Goal: Task Accomplishment & Management: Manage account settings

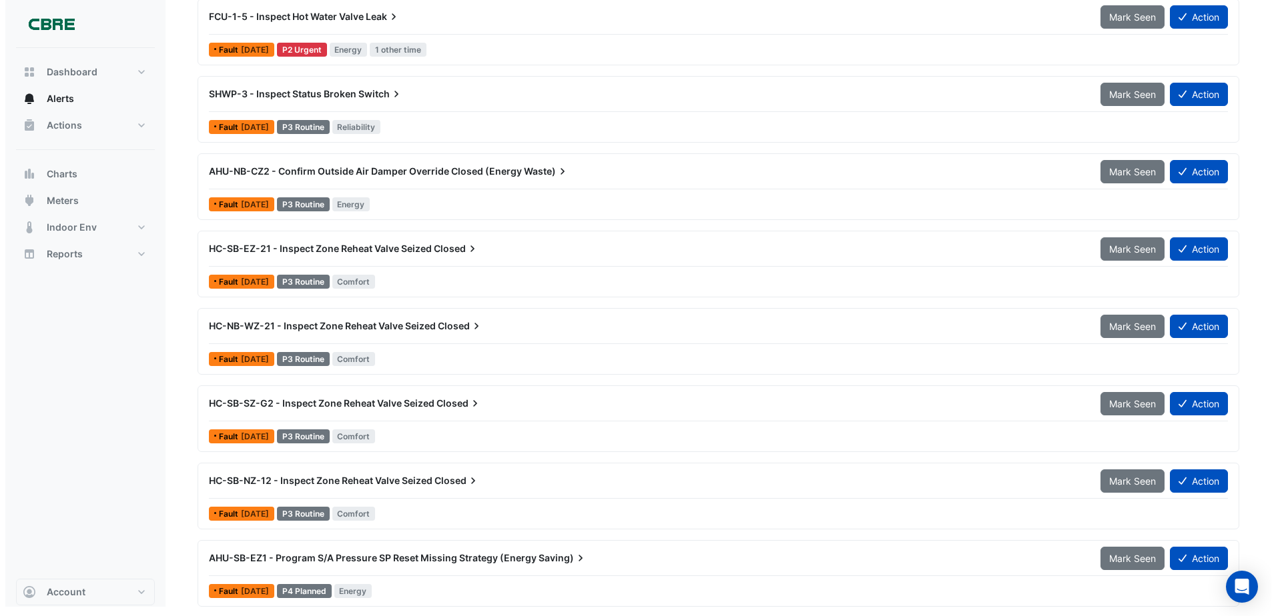
scroll to position [250, 0]
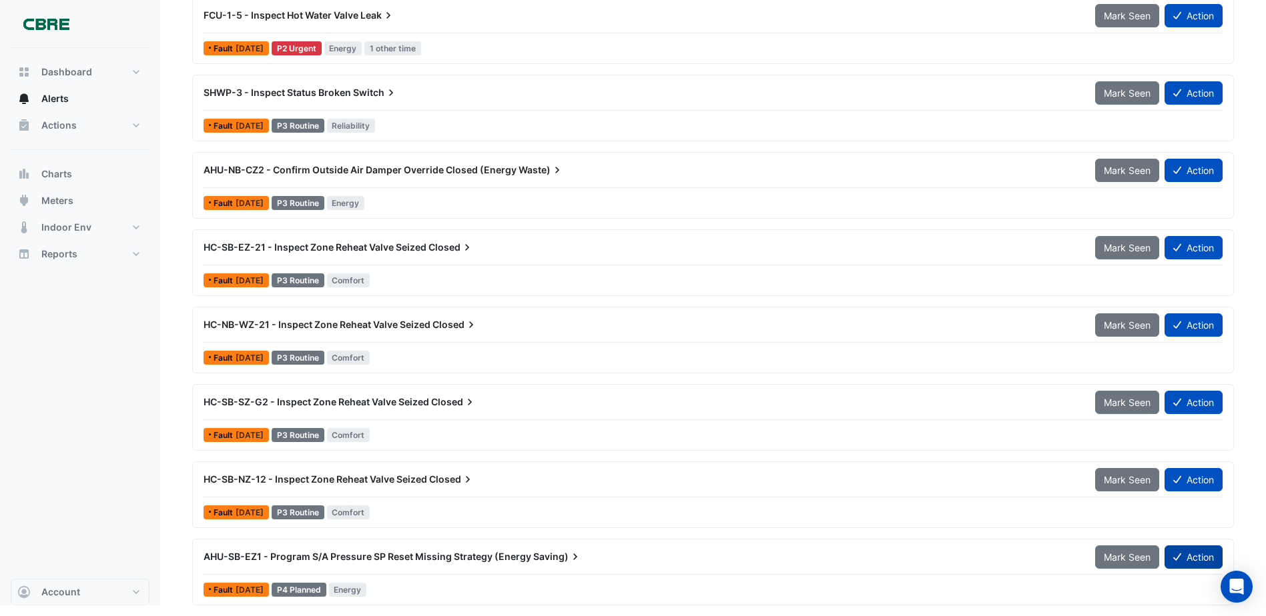
click at [1179, 556] on icon at bounding box center [1177, 556] width 8 height 9
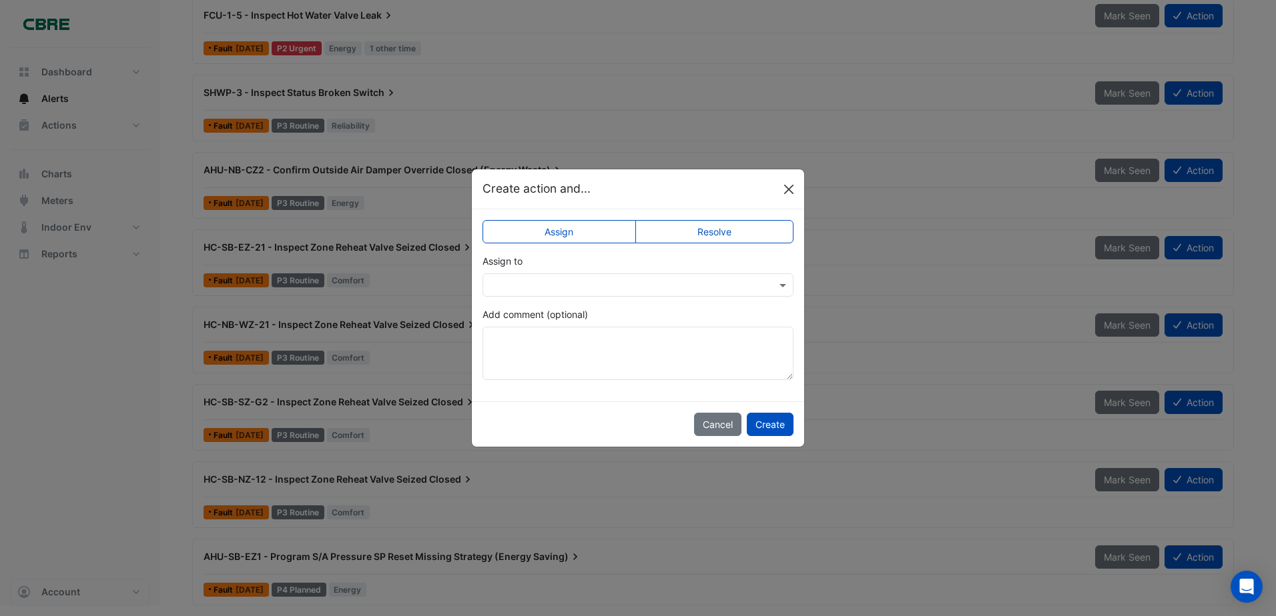
click at [785, 189] on button "Close" at bounding box center [789, 189] width 20 height 20
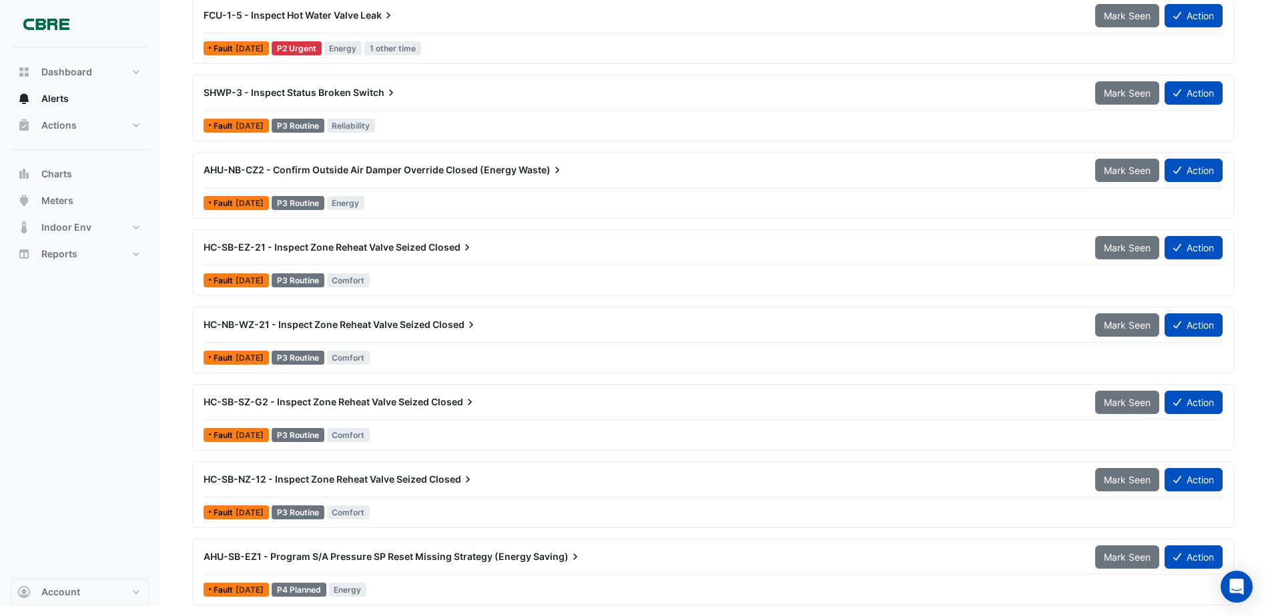
click at [348, 552] on span "AHU-SB-EZ1 - Program S/A Pressure SP Reset Missing Strategy (Energy" at bounding box center [367, 556] width 328 height 11
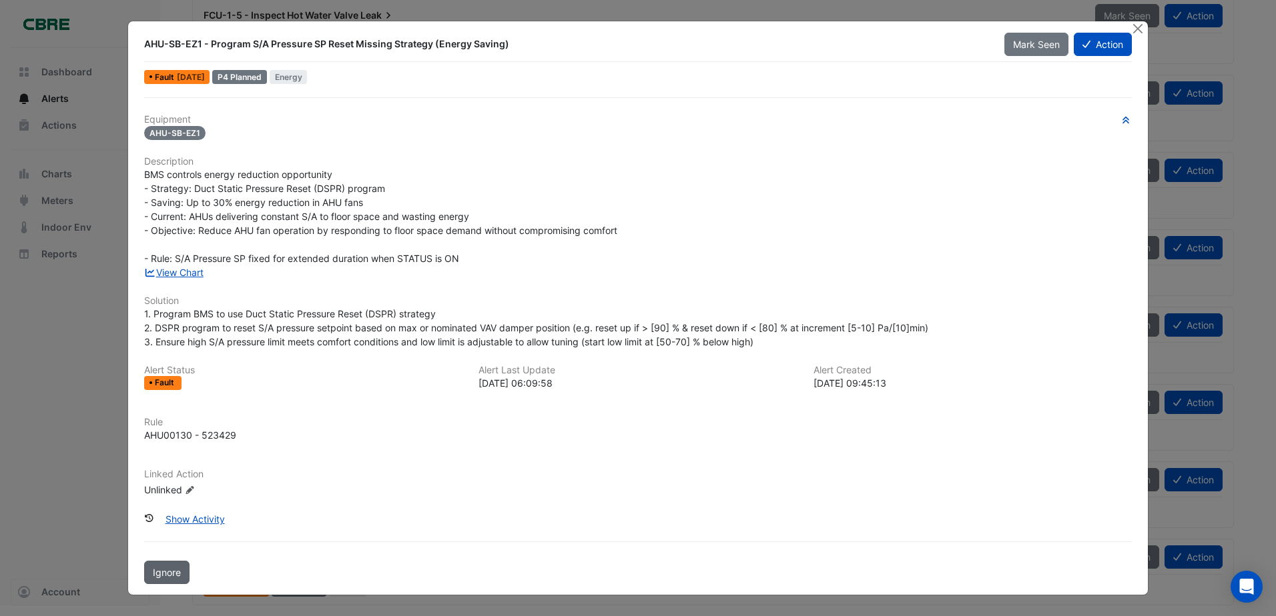
click at [152, 571] on button "Ignore" at bounding box center [166, 572] width 45 height 23
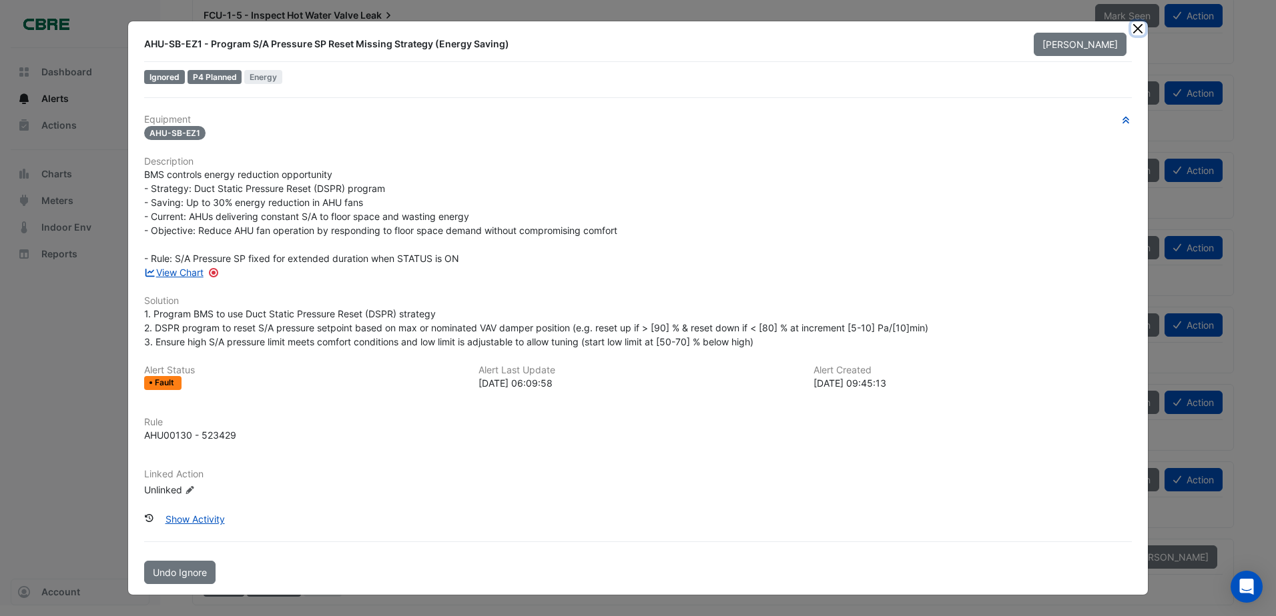
click at [1134, 27] on button "Close" at bounding box center [1138, 28] width 14 height 14
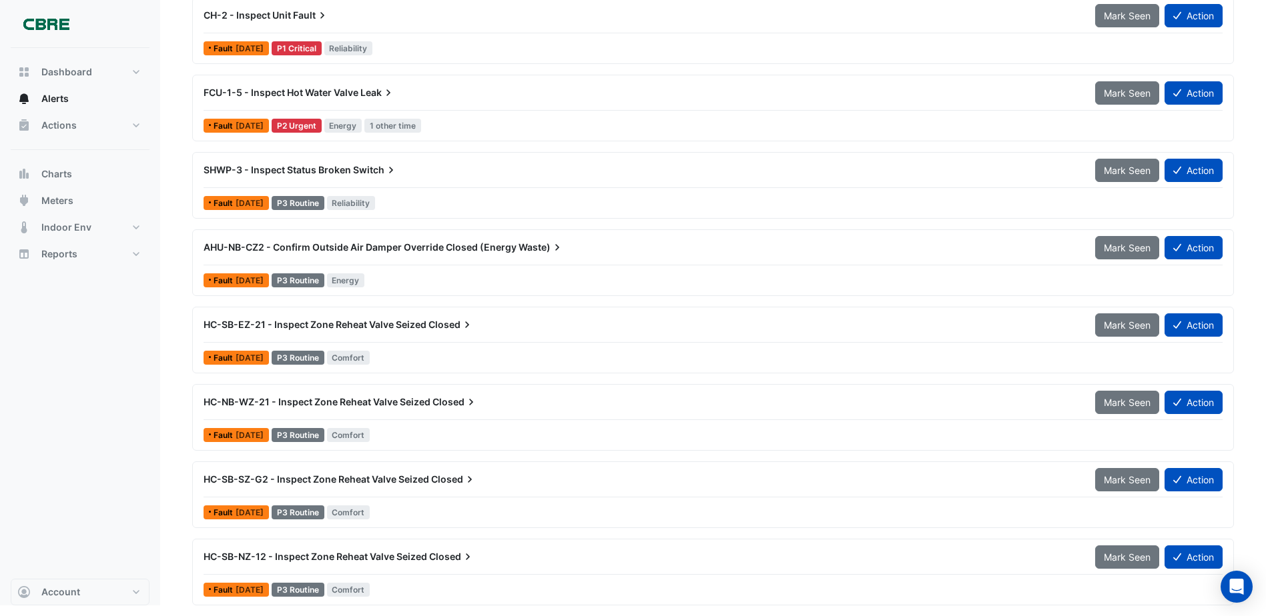
click at [287, 553] on span "HC-SB-NZ-12 - Inspect Zone Reheat Valve Seized" at bounding box center [315, 556] width 224 height 11
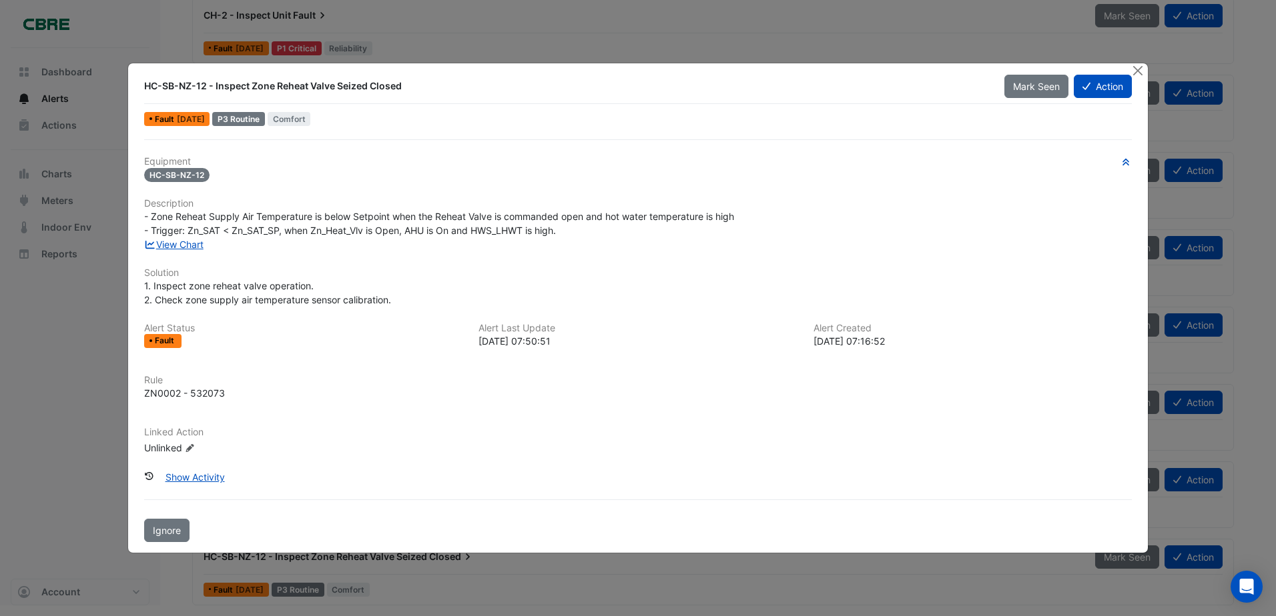
drag, startPoint x: 175, startPoint y: 530, endPoint x: 261, endPoint y: 508, distance: 88.8
click at [175, 530] on span "Ignore" at bounding box center [167, 530] width 28 height 11
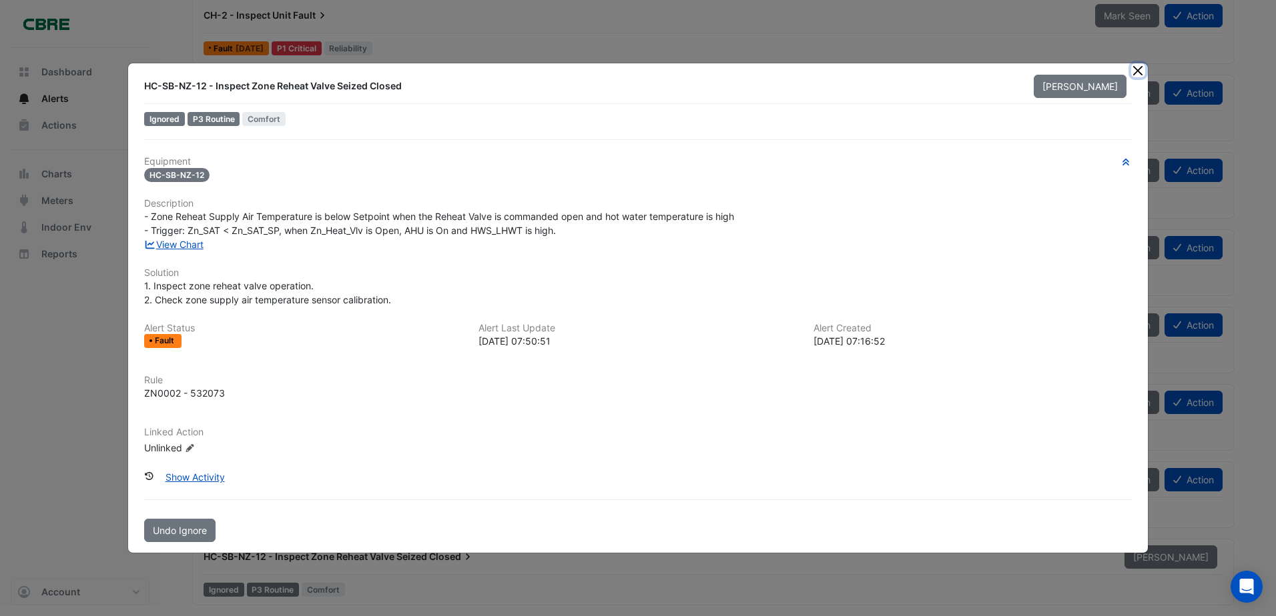
click at [1136, 69] on button "Close" at bounding box center [1138, 70] width 14 height 14
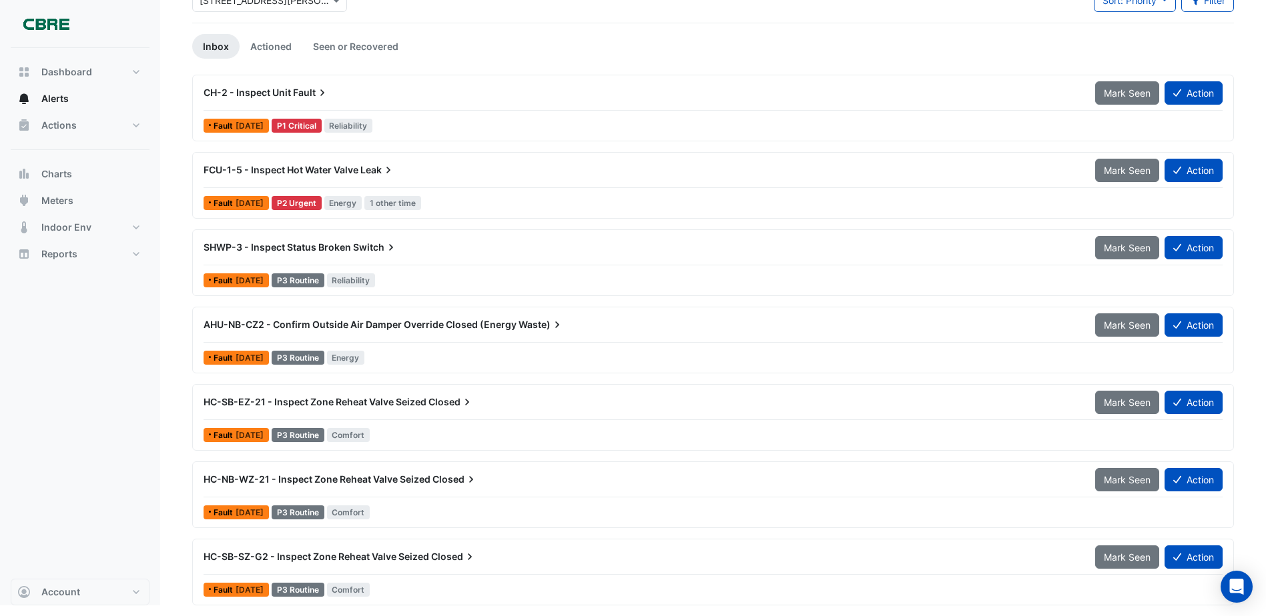
click at [282, 558] on span "HC-SB-SZ-G2 - Inspect Zone Reheat Valve Seized" at bounding box center [316, 556] width 226 height 11
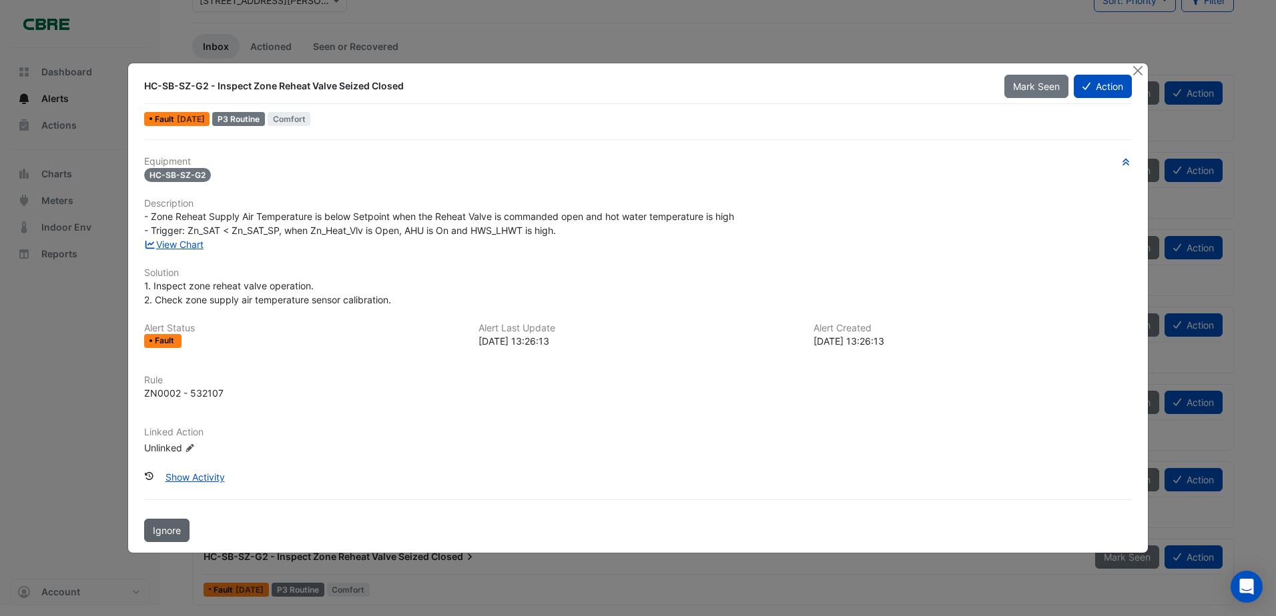
click at [168, 530] on span "Ignore" at bounding box center [167, 530] width 28 height 11
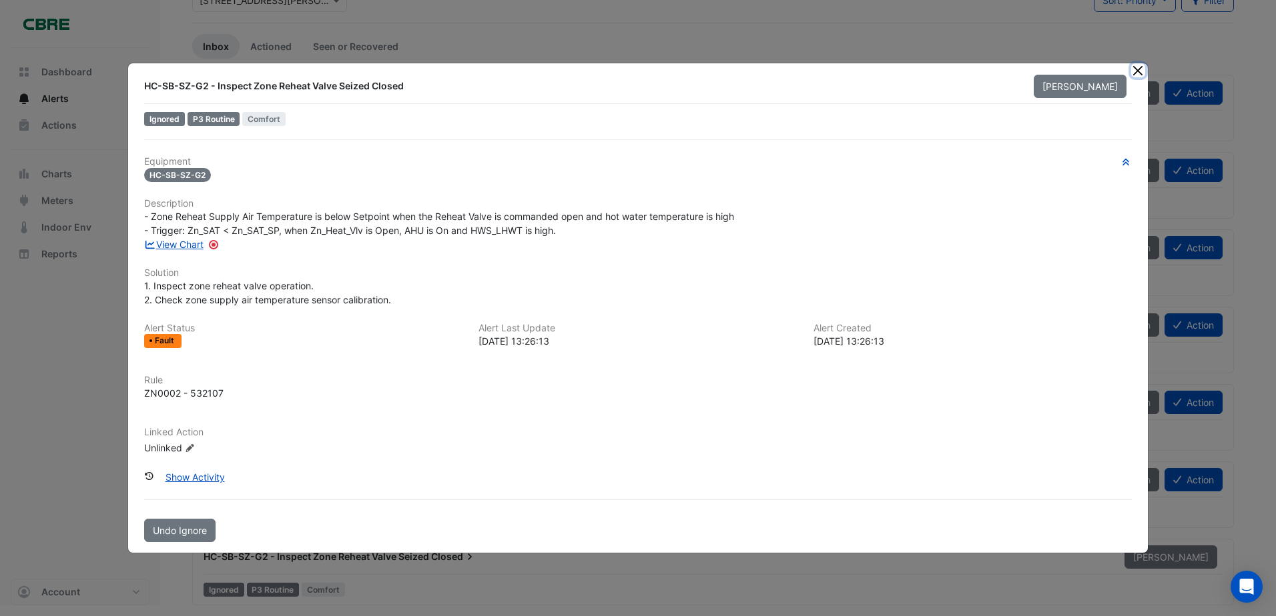
click at [1142, 70] on button "Close" at bounding box center [1138, 70] width 14 height 14
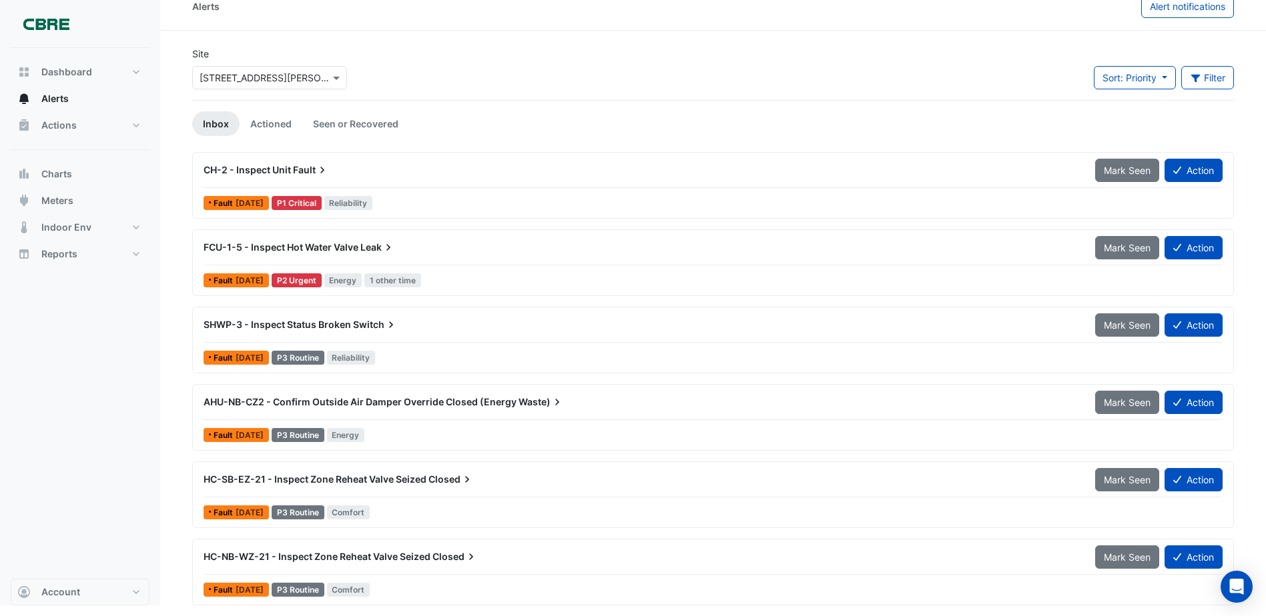
click at [275, 552] on span "HC-NB-WZ-21 - Inspect Zone Reheat Valve Seized" at bounding box center [316, 556] width 227 height 11
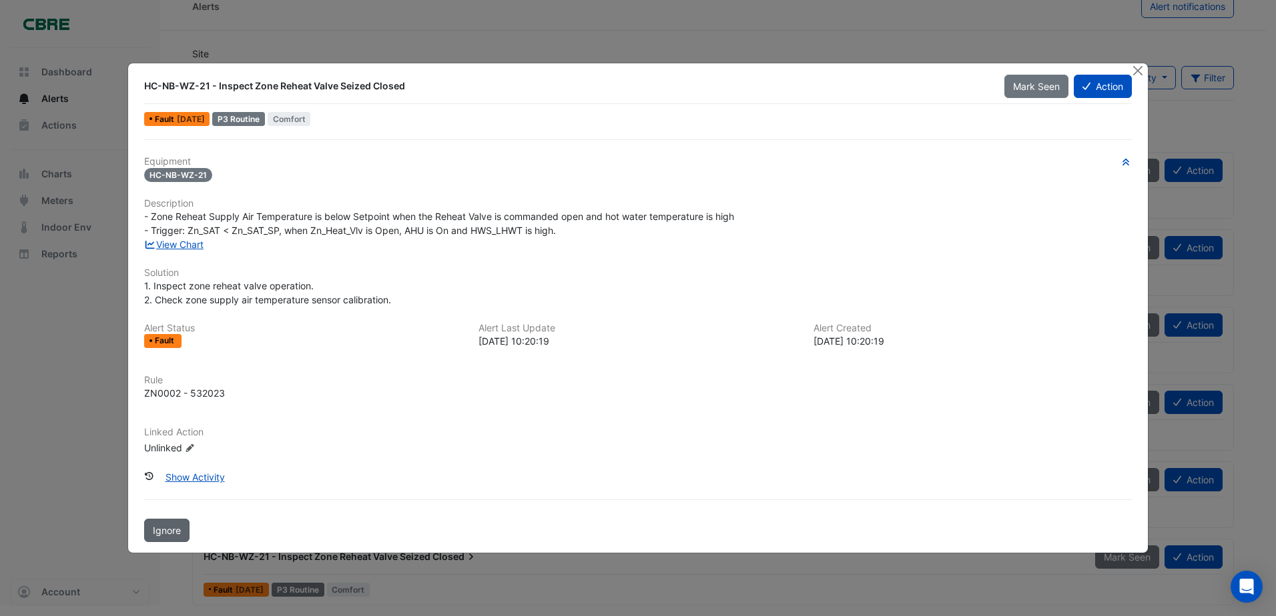
drag, startPoint x: 171, startPoint y: 541, endPoint x: 179, endPoint y: 532, distance: 11.8
click at [171, 540] on button "Ignore" at bounding box center [166, 530] width 45 height 23
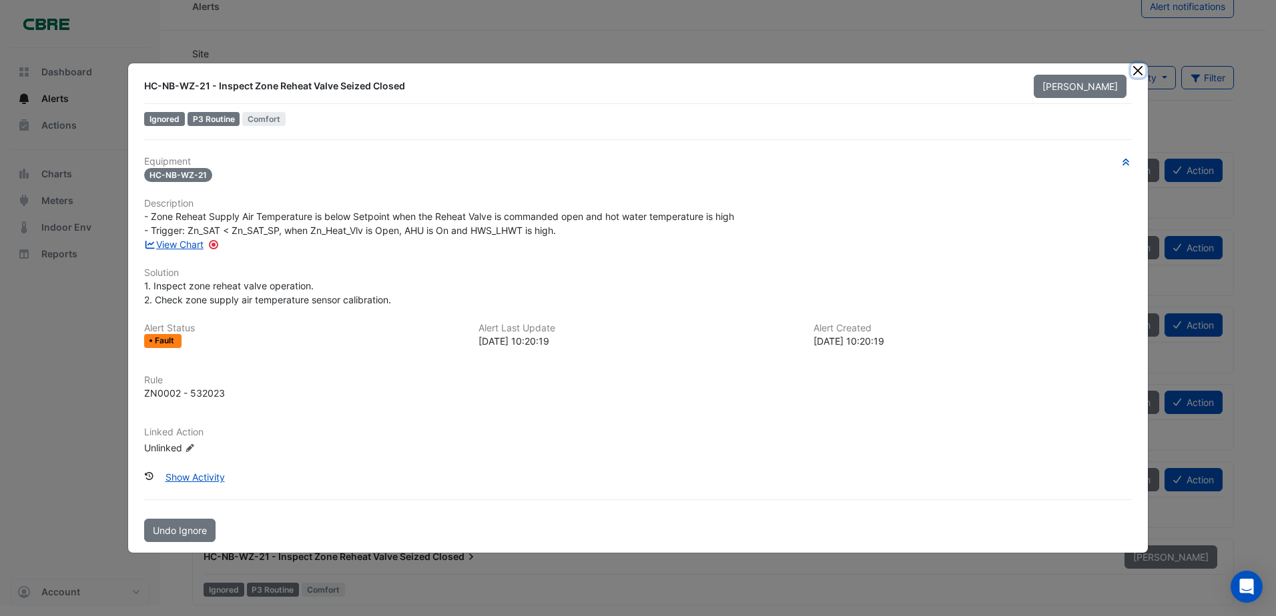
drag, startPoint x: 1136, startPoint y: 69, endPoint x: 897, endPoint y: 134, distance: 247.6
click at [1136, 70] on button "Close" at bounding box center [1138, 70] width 14 height 14
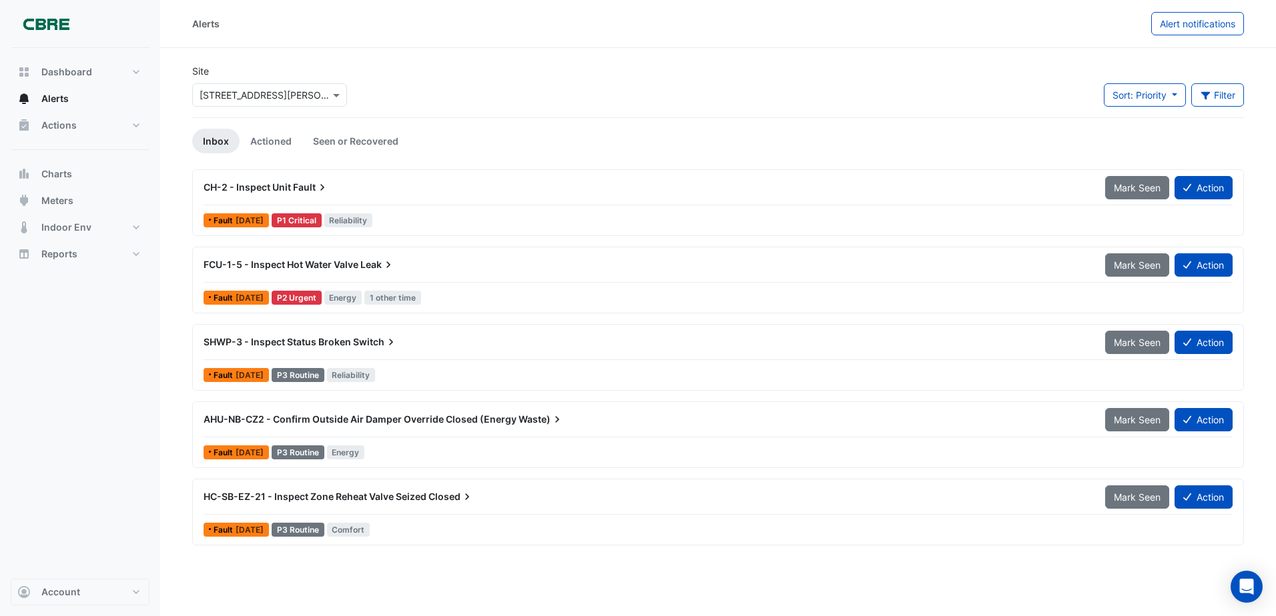
click at [262, 493] on span "HC-SB-EZ-21 - Inspect Zone Reheat Valve Seized" at bounding box center [314, 496] width 223 height 11
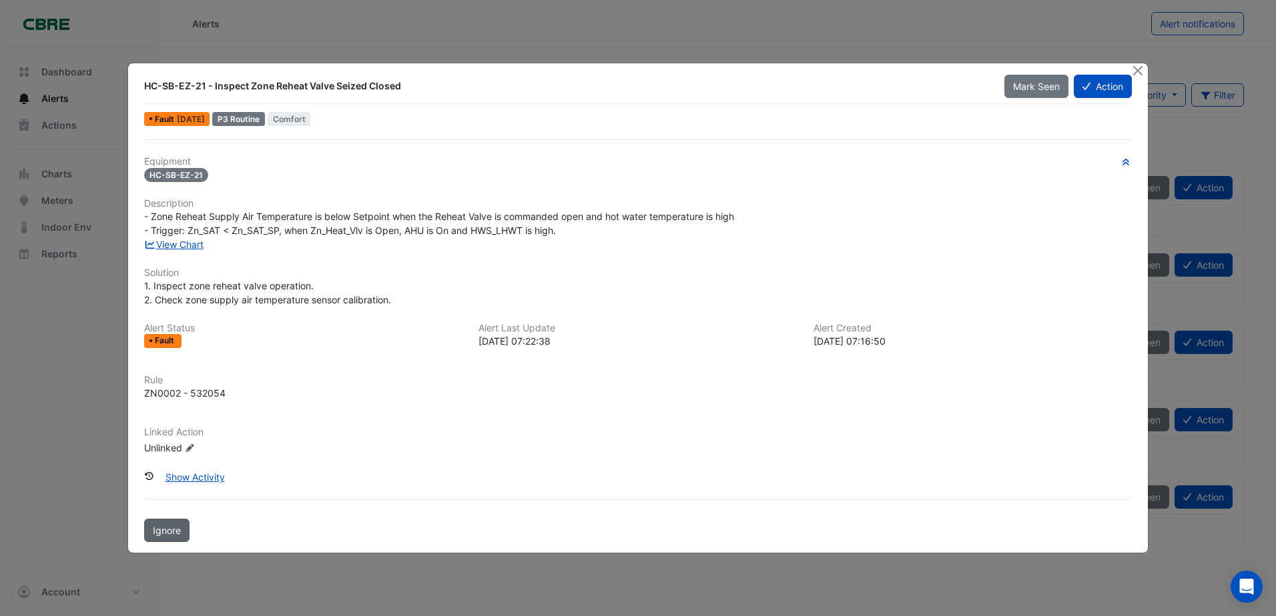
drag, startPoint x: 176, startPoint y: 527, endPoint x: 209, endPoint y: 506, distance: 39.0
click at [177, 526] on span "Ignore" at bounding box center [167, 530] width 28 height 11
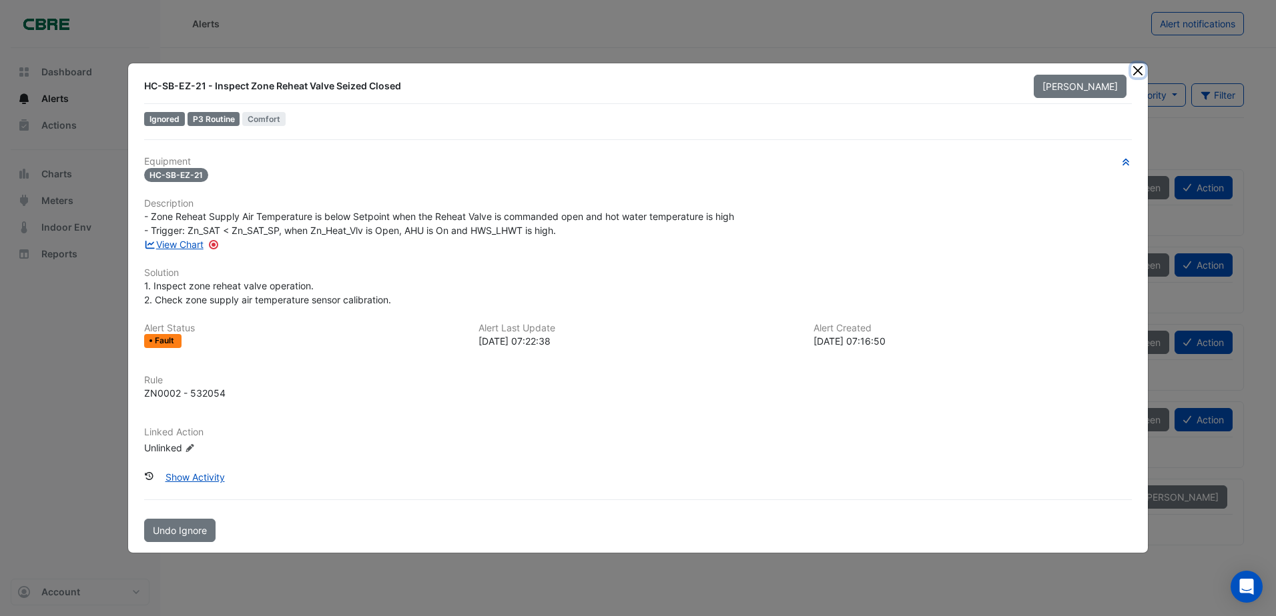
click at [1137, 65] on button "Close" at bounding box center [1138, 70] width 14 height 14
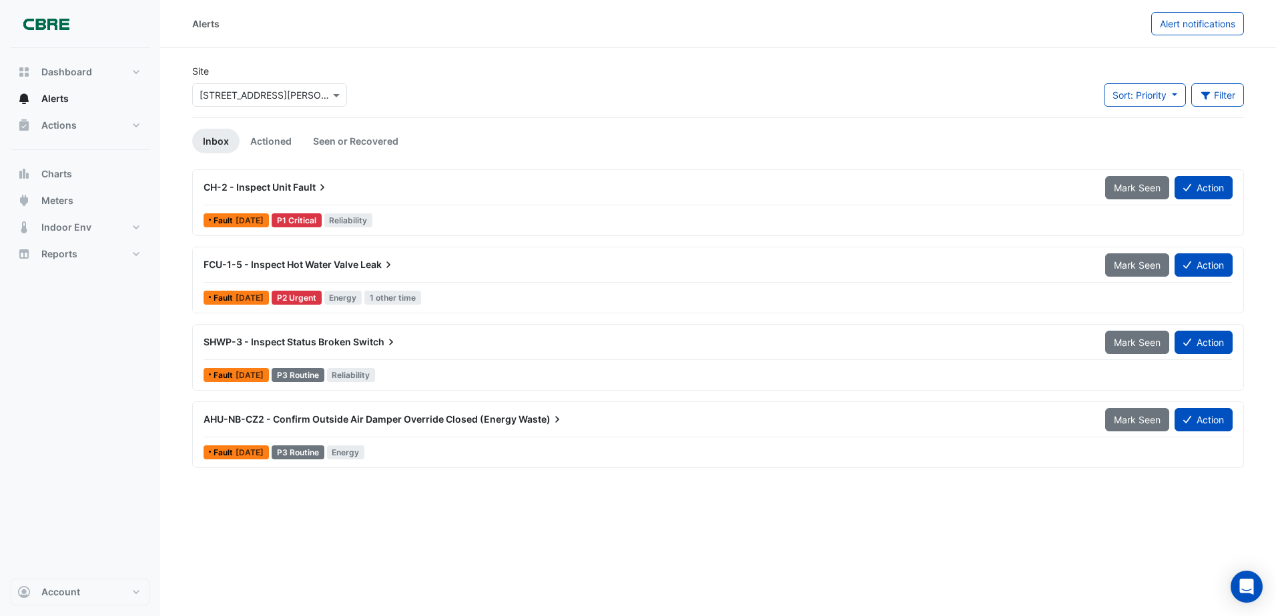
click at [264, 421] on span "AHU-NB-CZ2 - Confirm Outside Air Damper Override Closed (Energy" at bounding box center [359, 419] width 313 height 11
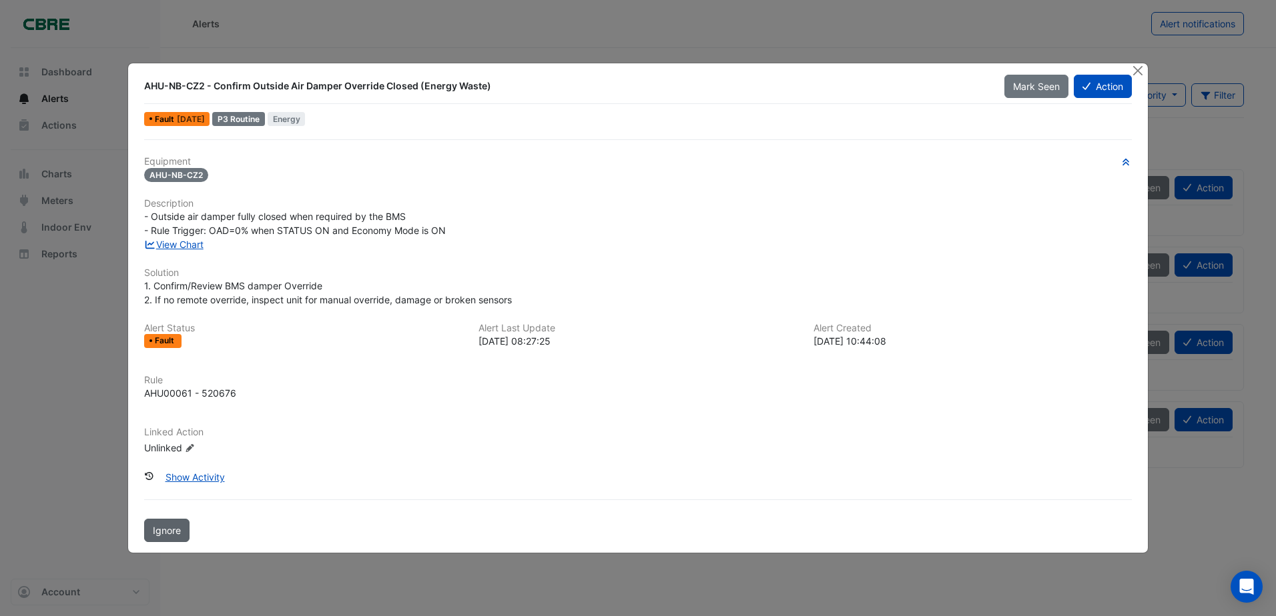
click at [171, 536] on button "Ignore" at bounding box center [166, 530] width 45 height 23
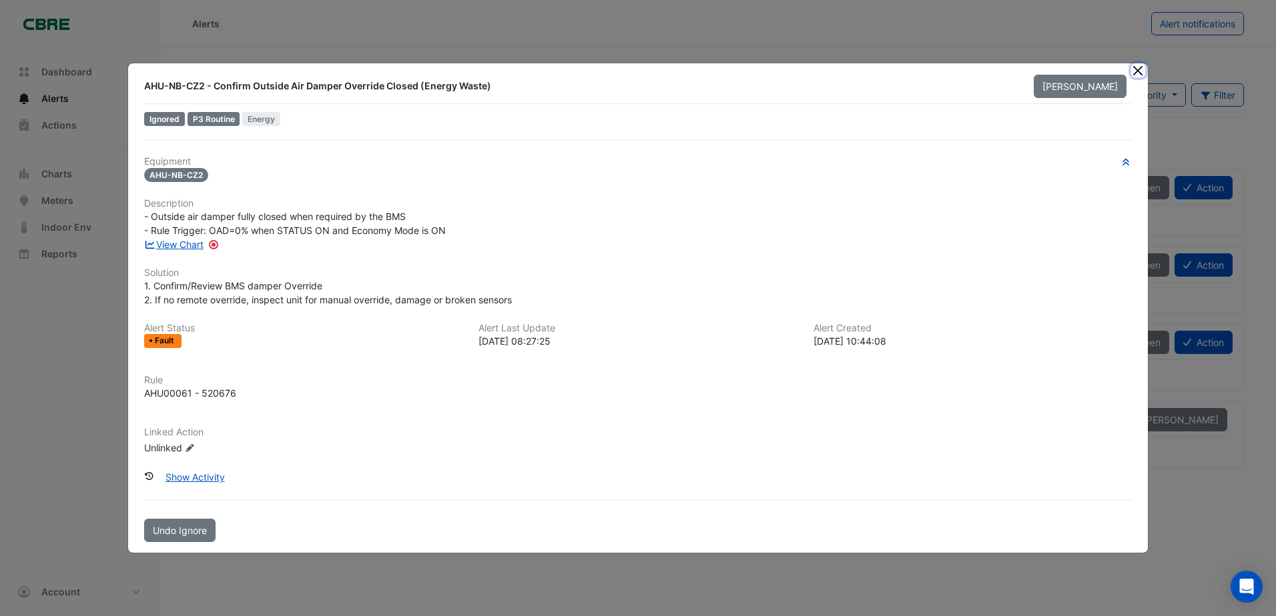
click at [1136, 67] on button "Close" at bounding box center [1138, 70] width 14 height 14
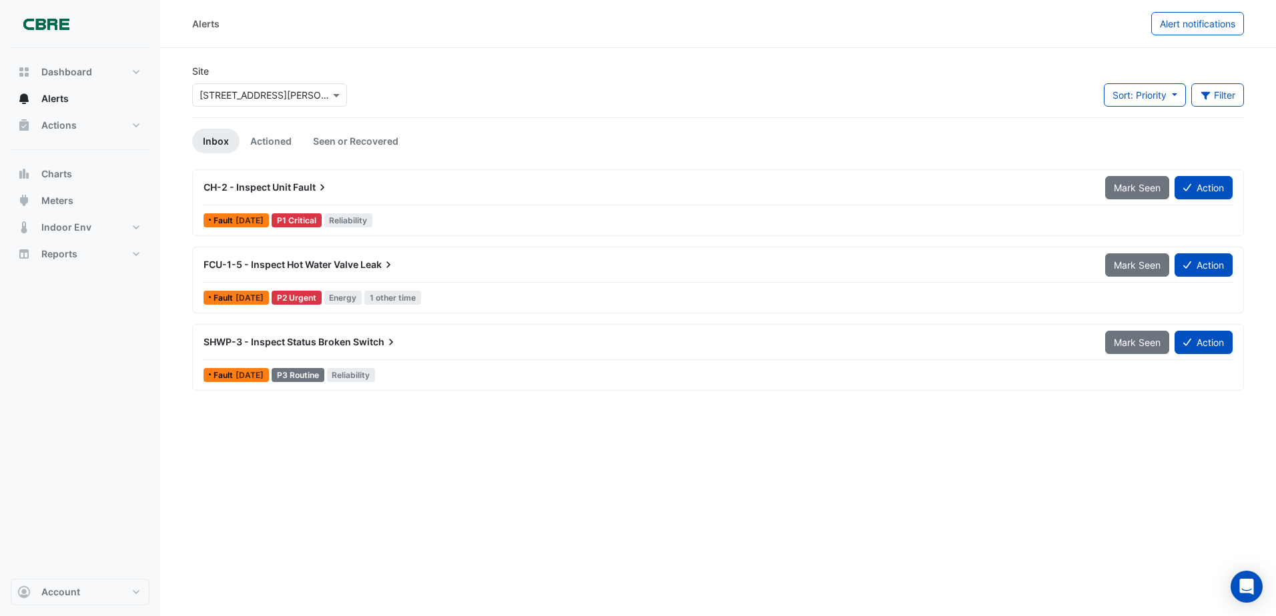
click at [281, 344] on span "SHWP-3 - Inspect Status Broken" at bounding box center [276, 341] width 147 height 11
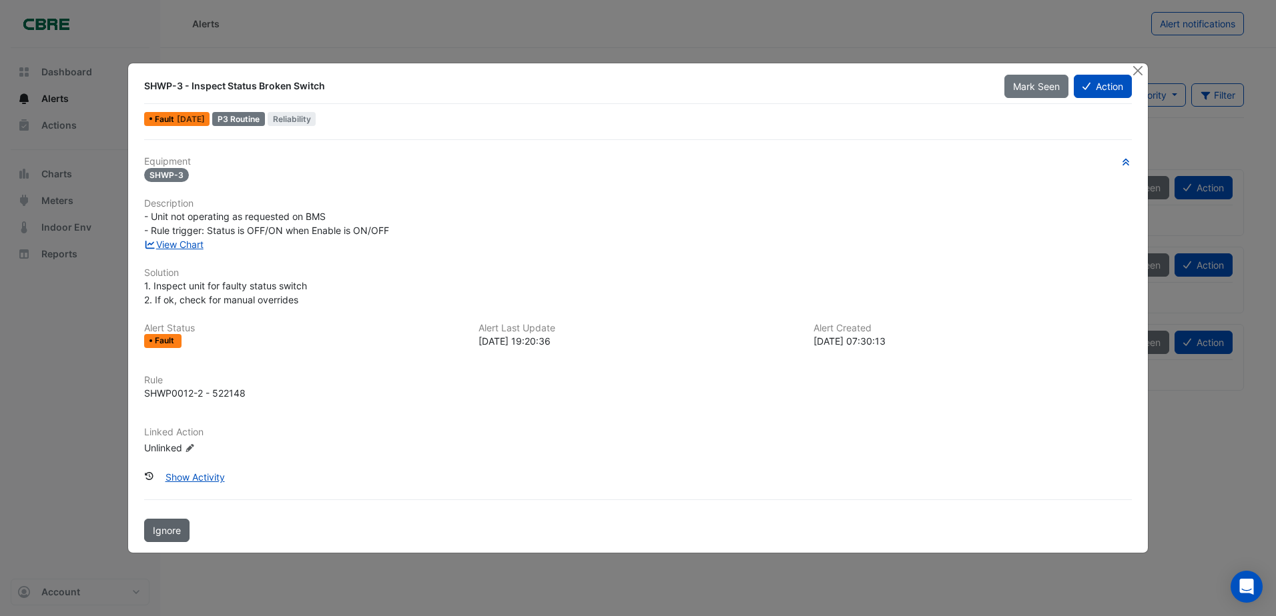
click at [169, 528] on span "Ignore" at bounding box center [167, 530] width 28 height 11
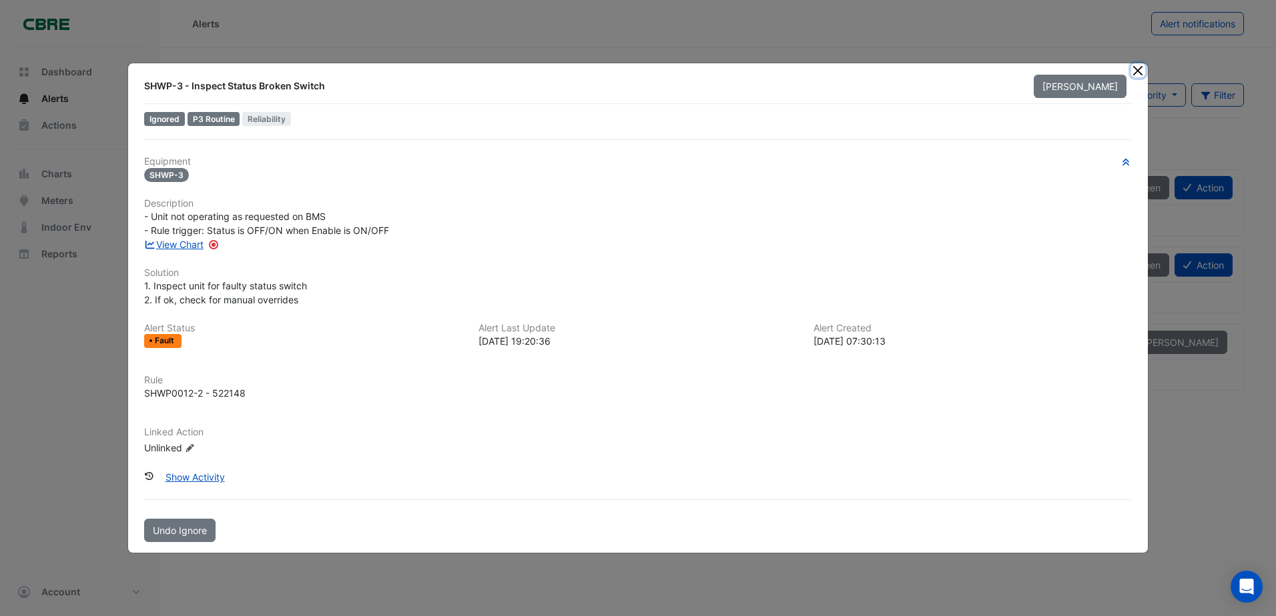
click at [1144, 69] on button "Close" at bounding box center [1138, 70] width 14 height 14
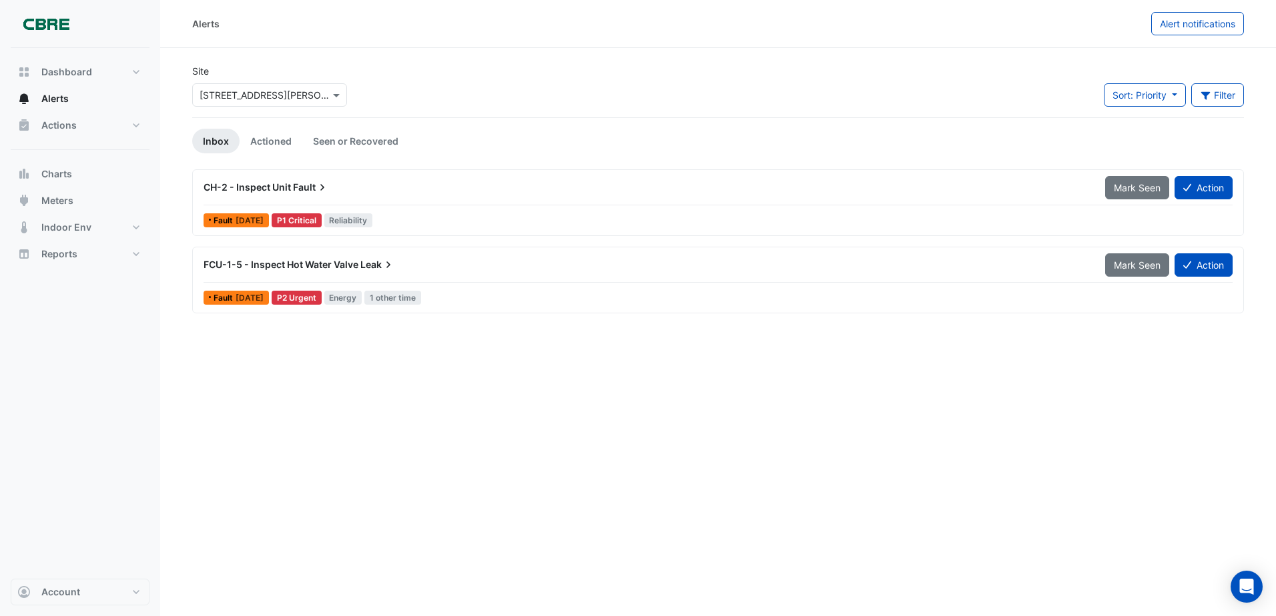
click at [312, 267] on span "FCU-1-5 - Inspect Hot Water Valve" at bounding box center [280, 264] width 155 height 11
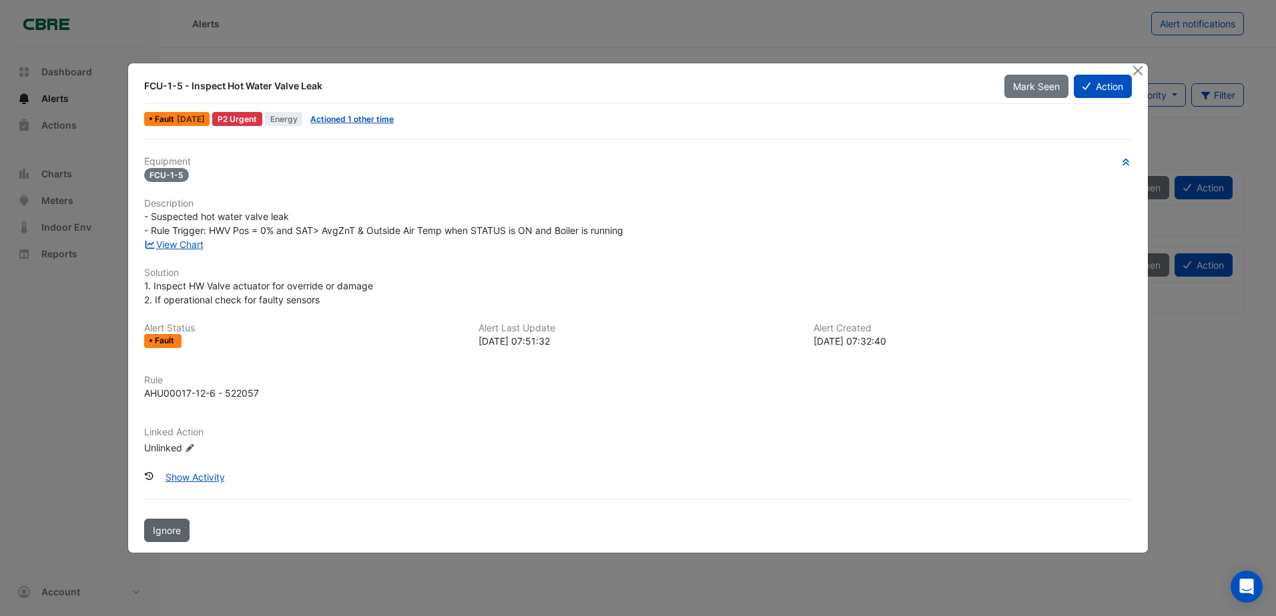
click at [160, 530] on span "Ignore" at bounding box center [167, 530] width 28 height 11
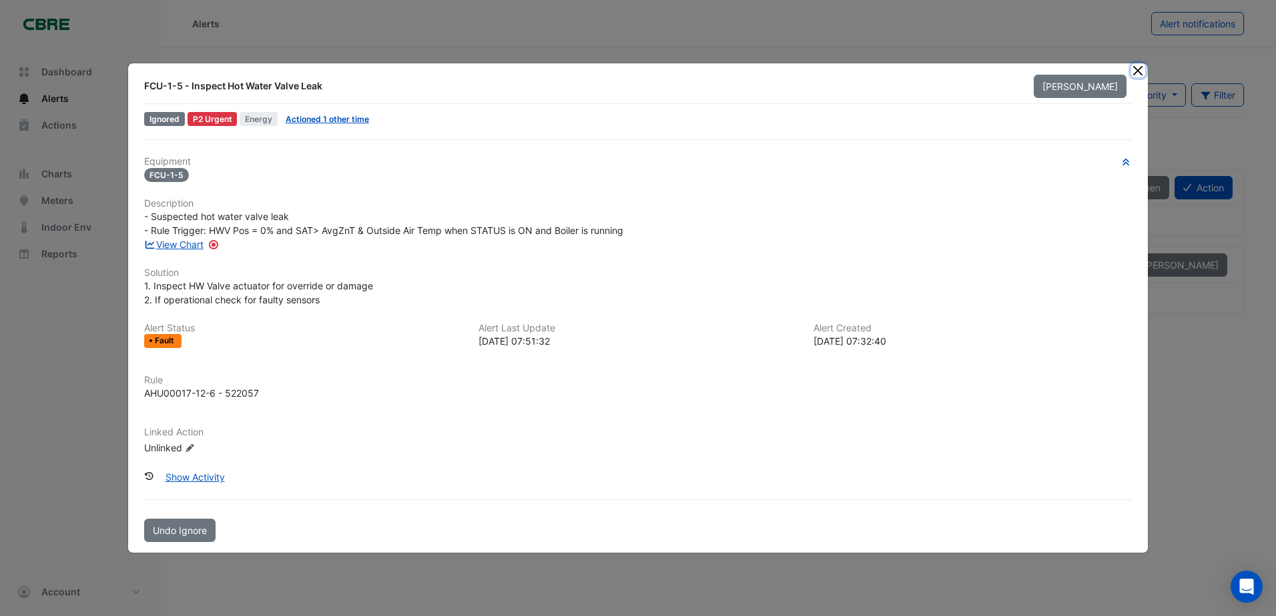
click at [1134, 71] on button "Close" at bounding box center [1138, 70] width 14 height 14
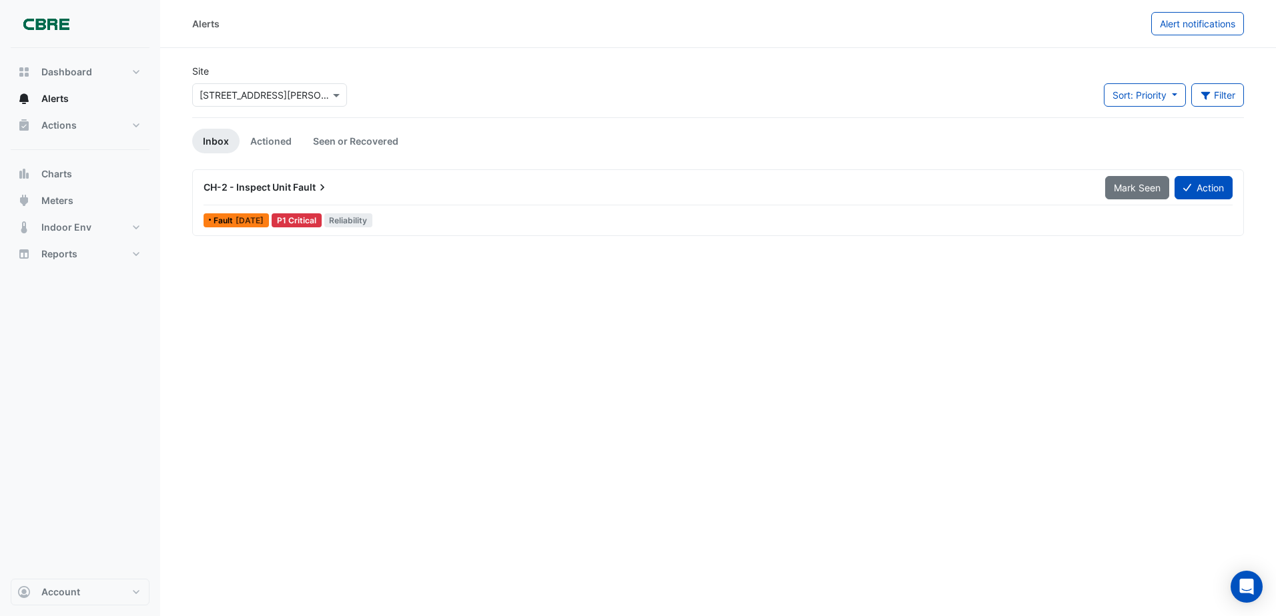
click at [312, 181] on span "Fault" at bounding box center [311, 187] width 36 height 13
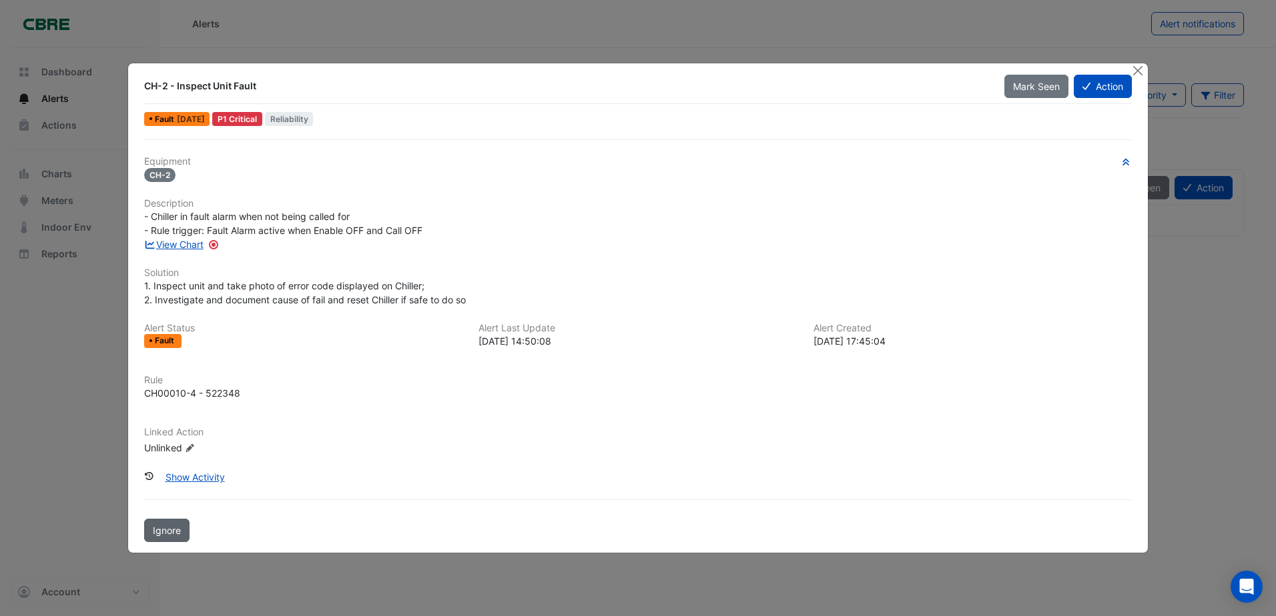
click at [173, 526] on span "Ignore" at bounding box center [167, 530] width 28 height 11
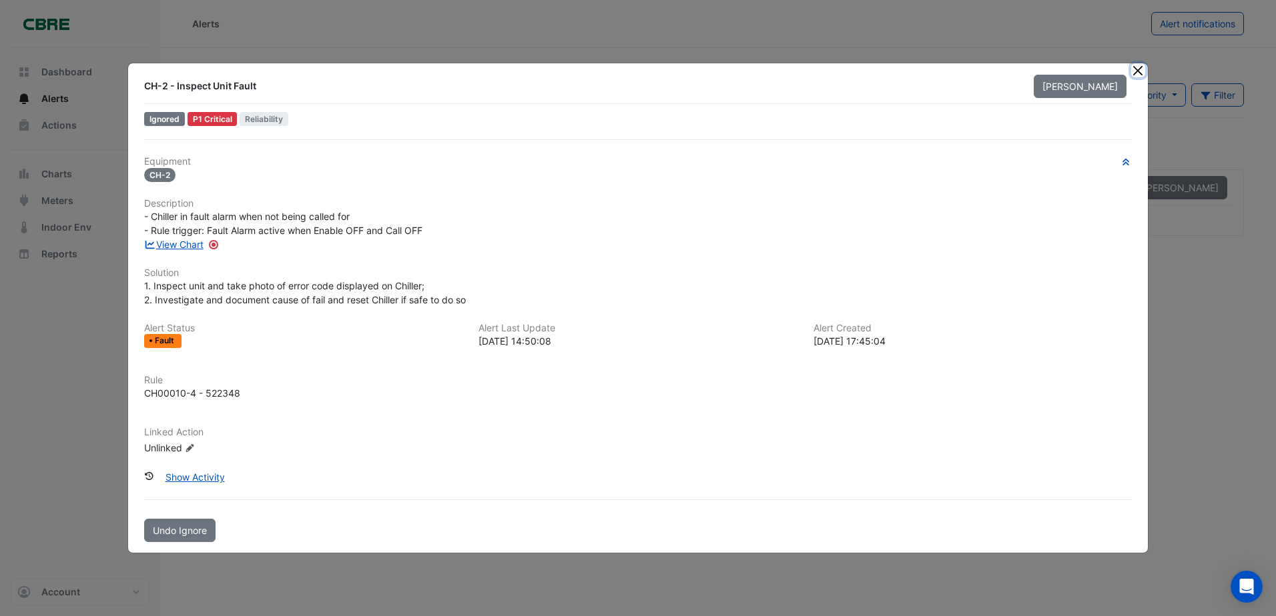
click at [1133, 73] on button "Close" at bounding box center [1138, 70] width 14 height 14
